Goal: Information Seeking & Learning: Learn about a topic

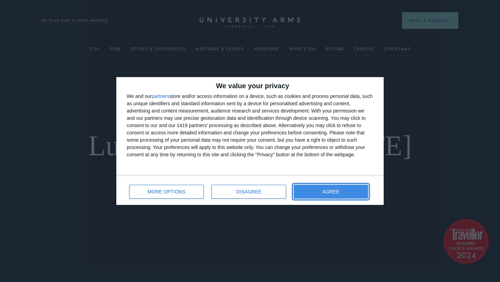
click at [353, 188] on button "AGREE" at bounding box center [331, 192] width 74 height 14
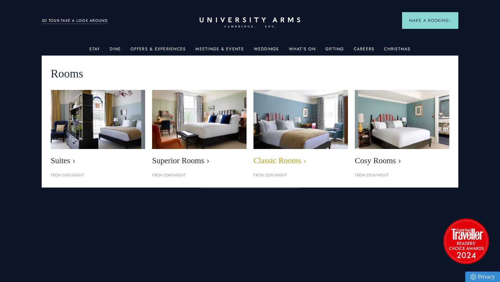
click at [296, 117] on img at bounding box center [300, 119] width 109 height 68
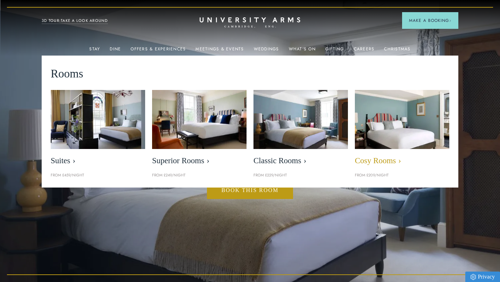
click at [395, 125] on img at bounding box center [402, 119] width 109 height 68
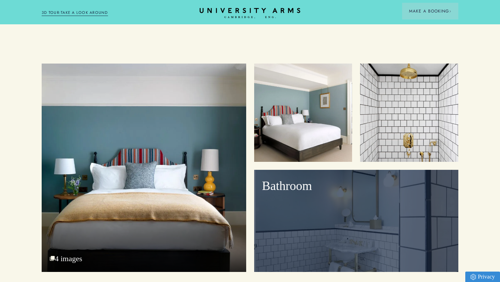
scroll to position [785, 0]
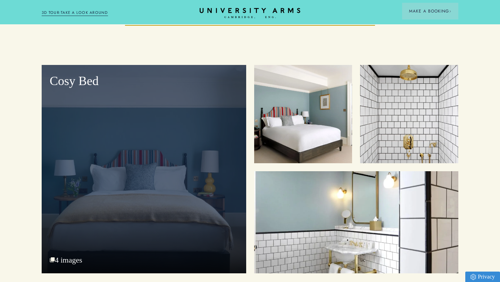
click at [186, 155] on div "Cosy Bed" at bounding box center [144, 169] width 204 height 208
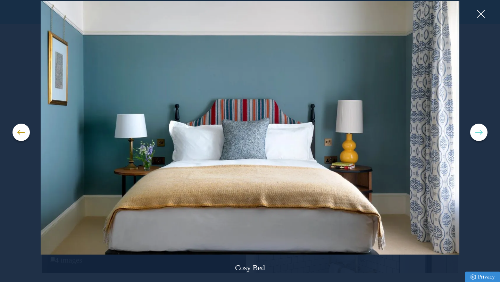
click at [474, 136] on button at bounding box center [478, 132] width 17 height 17
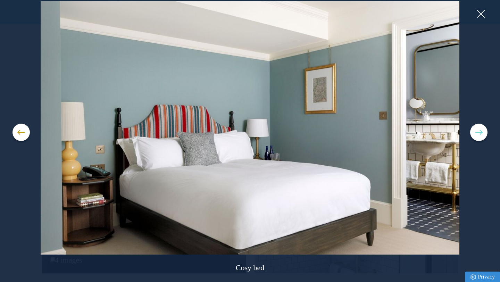
click at [474, 136] on button at bounding box center [478, 132] width 17 height 17
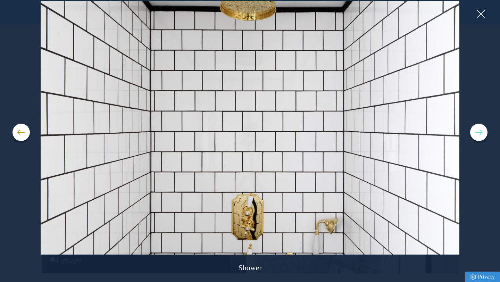
click at [474, 136] on button at bounding box center [478, 132] width 17 height 17
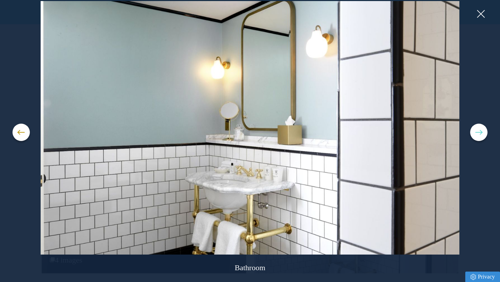
click at [474, 136] on button at bounding box center [478, 132] width 17 height 17
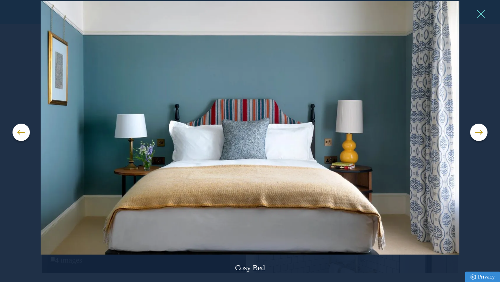
click at [481, 15] on button at bounding box center [480, 14] width 10 height 10
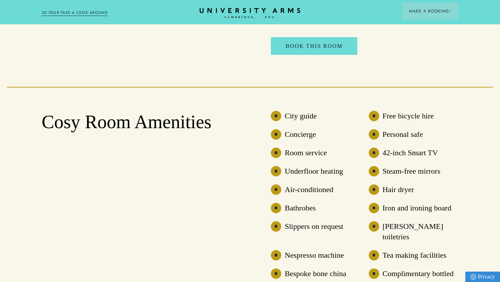
scroll to position [0, 0]
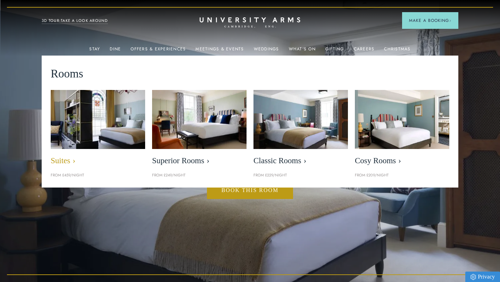
click at [84, 117] on img at bounding box center [98, 119] width 109 height 68
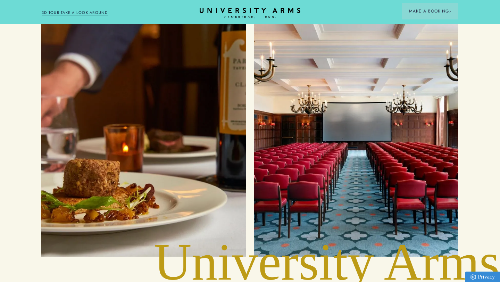
scroll to position [2144, 0]
